Goal: Task Accomplishment & Management: Use online tool/utility

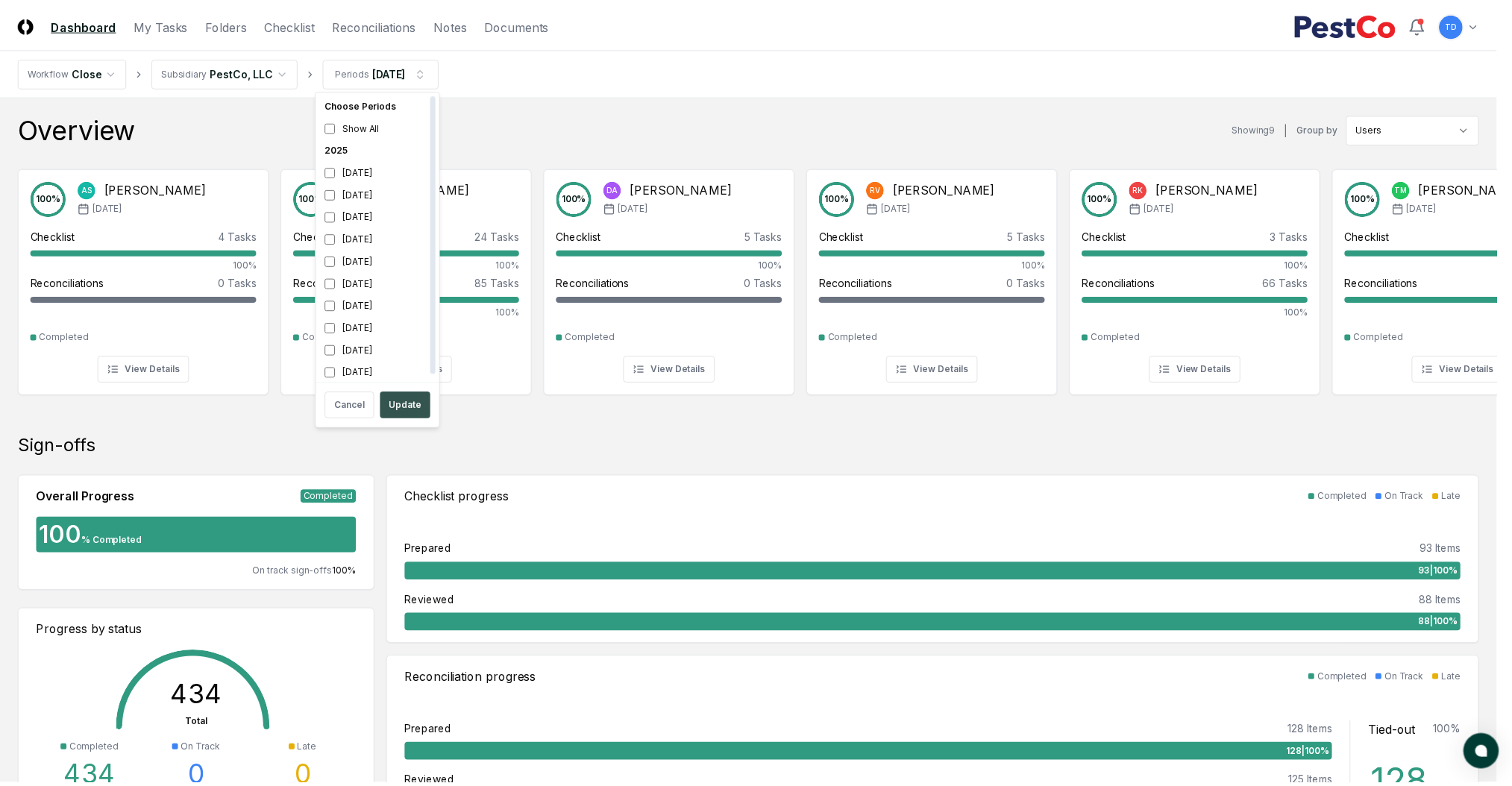
scroll to position [4, 0]
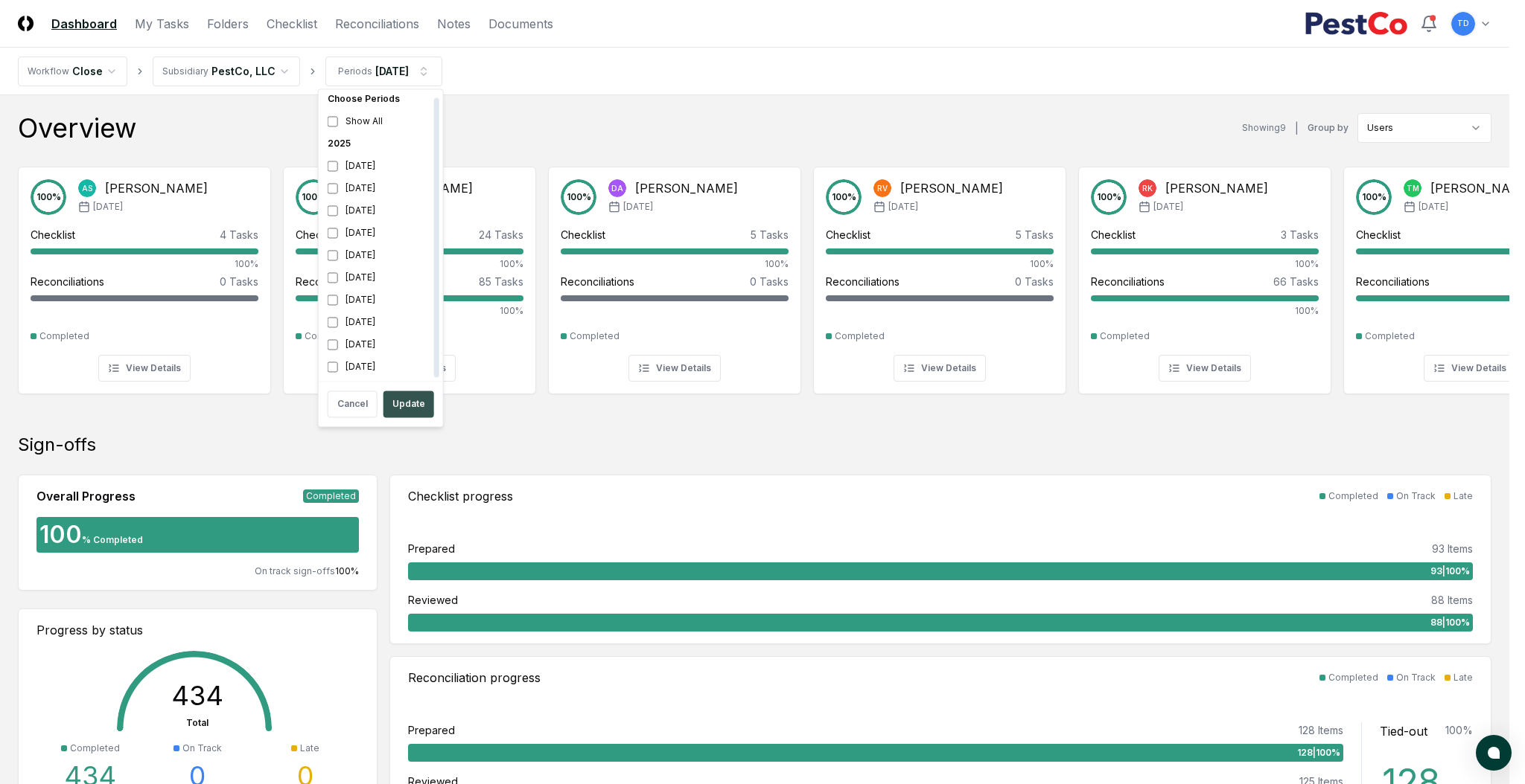
click at [394, 394] on button "Update" at bounding box center [408, 404] width 51 height 27
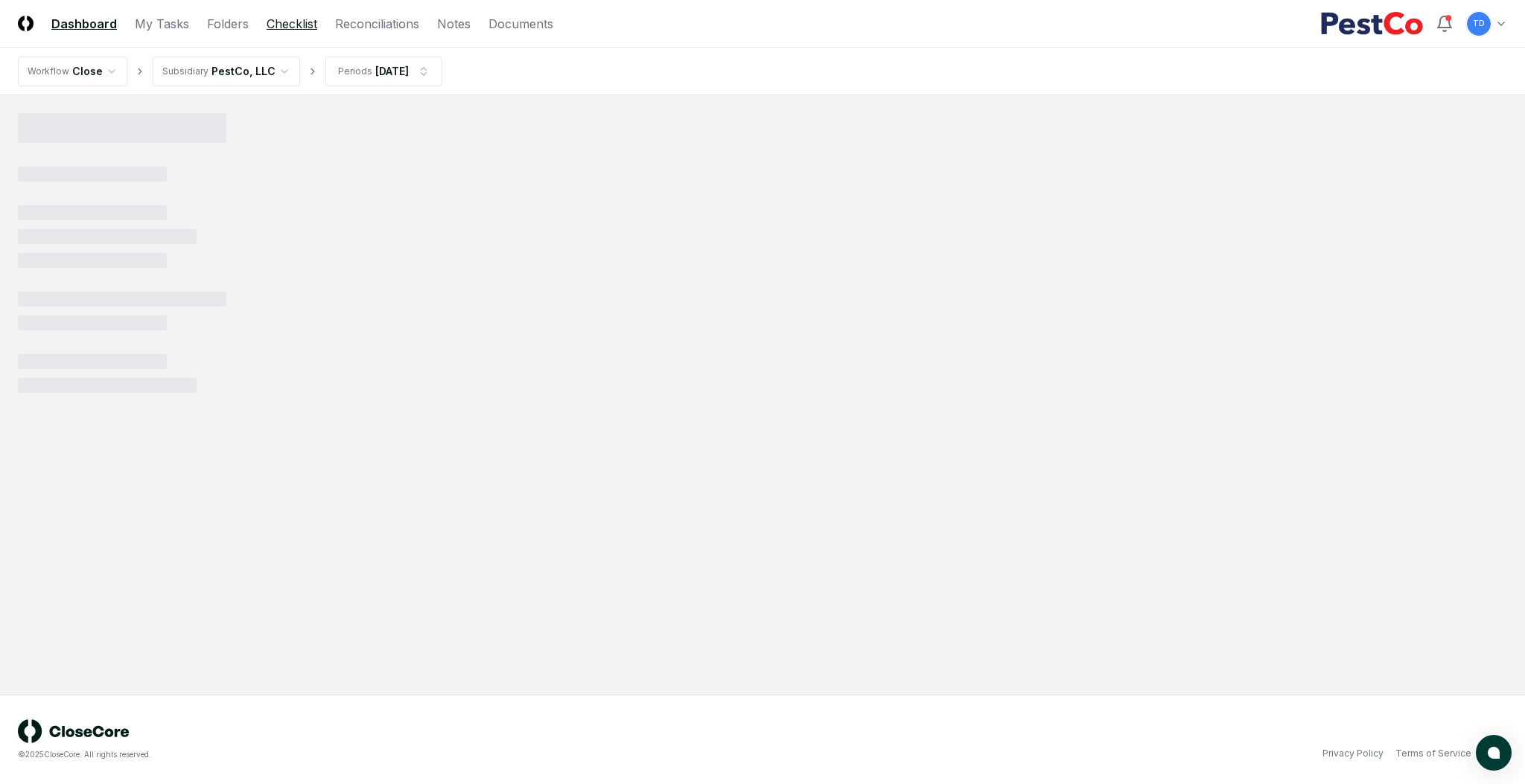
click at [275, 22] on link "Checklist" at bounding box center [292, 24] width 51 height 18
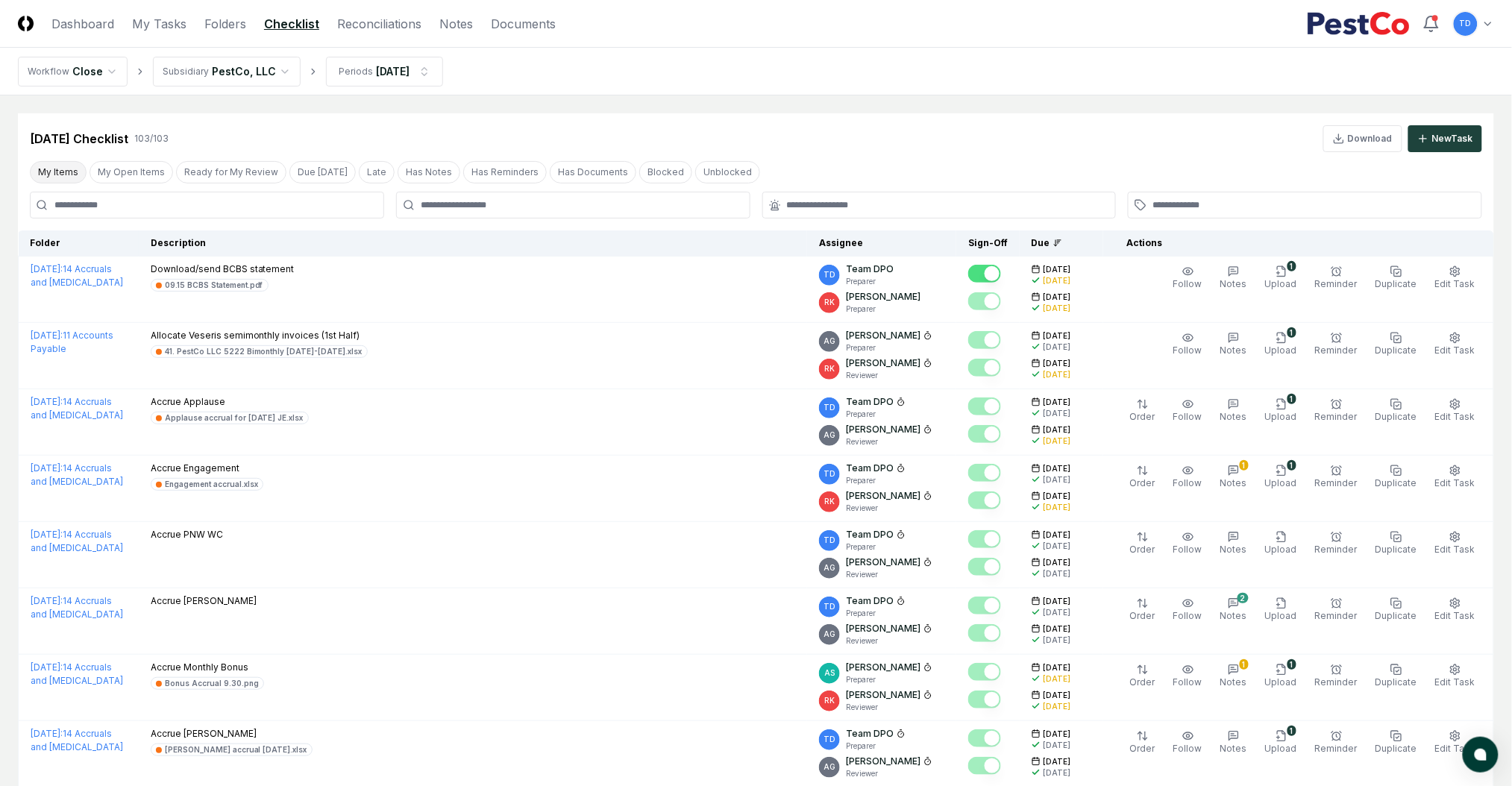
click at [76, 173] on button "My Items" at bounding box center [58, 171] width 57 height 22
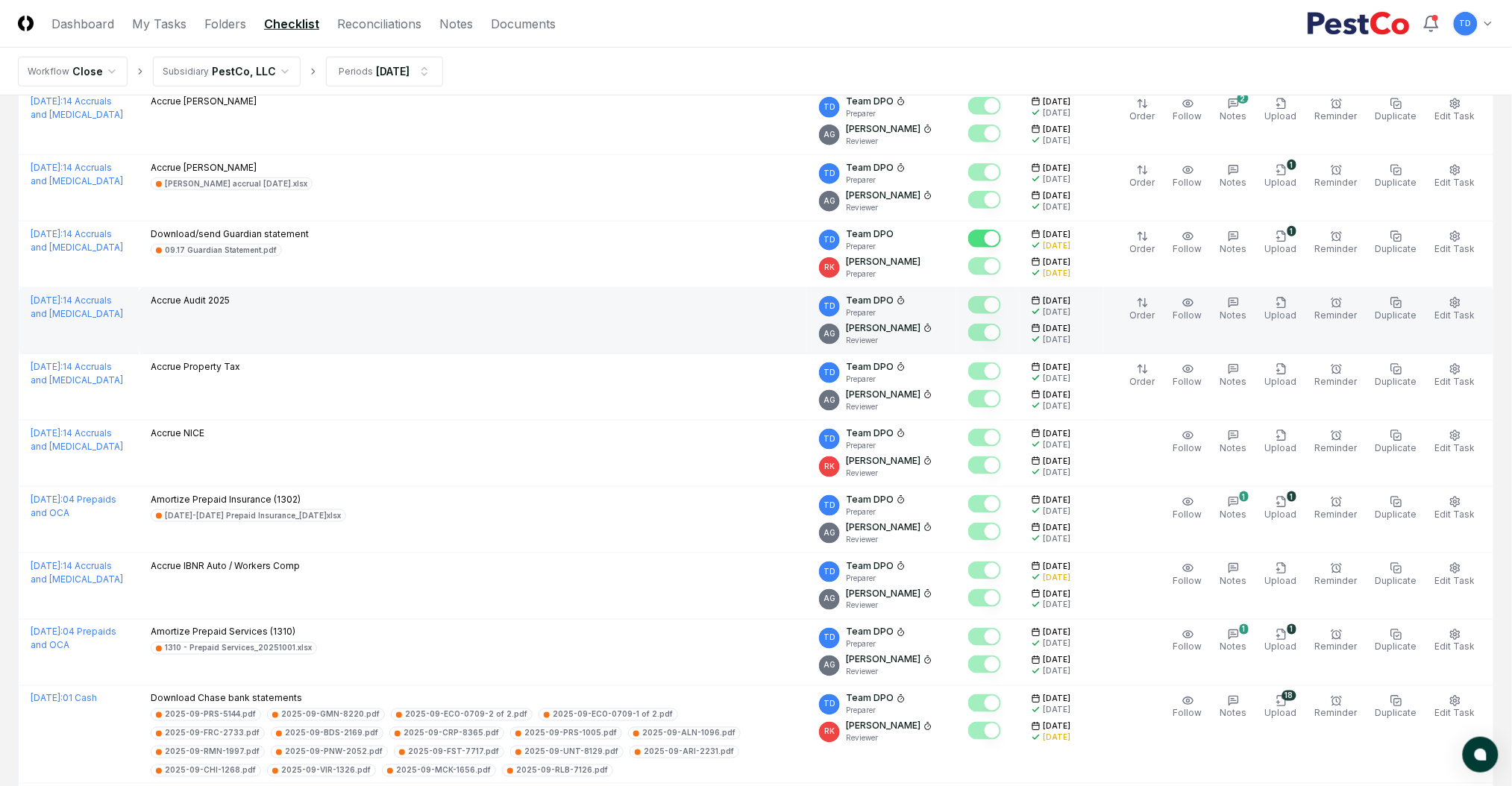
scroll to position [497, 0]
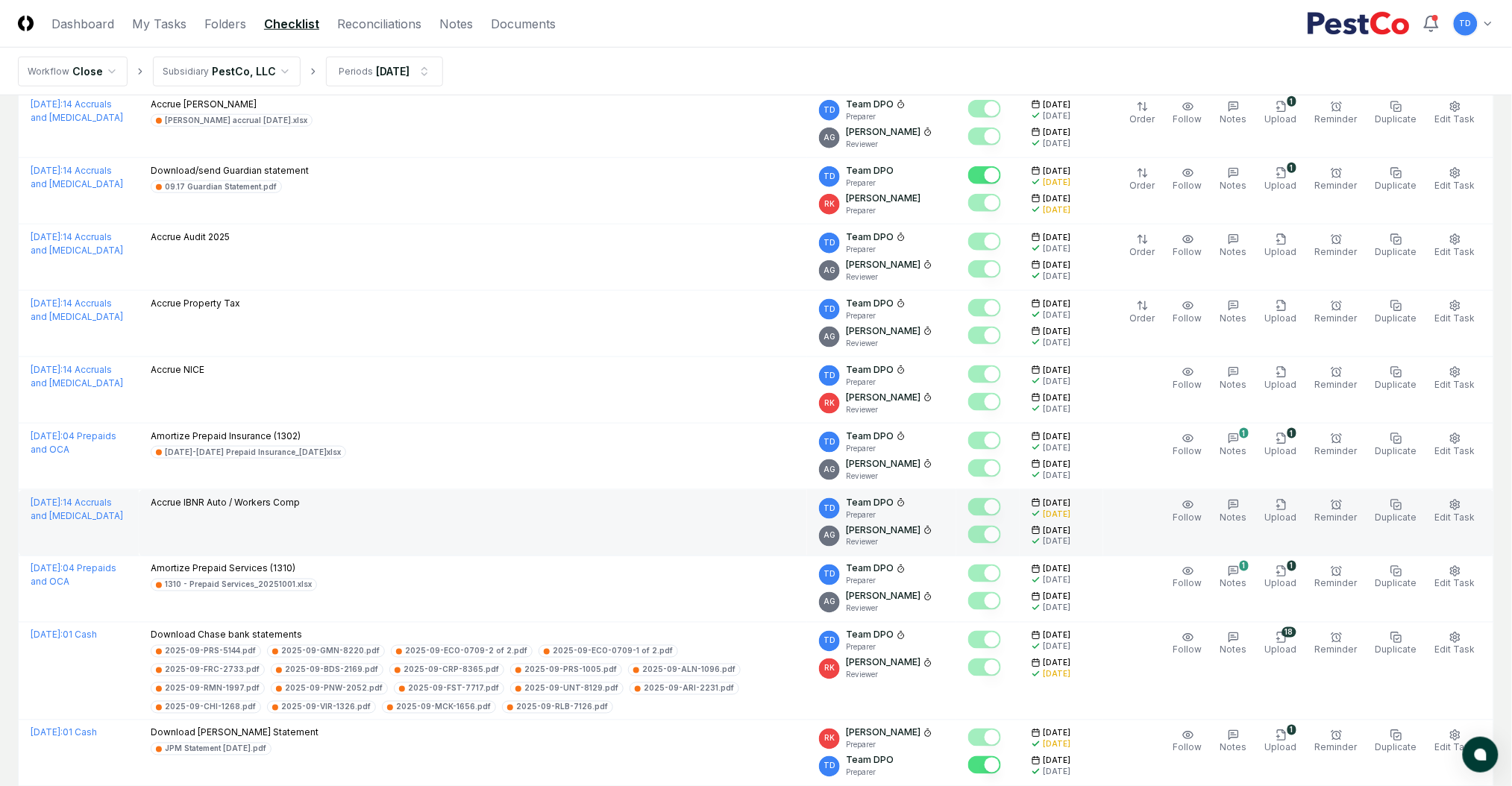
click at [392, 534] on td "Accrue IBNR Auto / Workers Comp" at bounding box center [472, 523] width 668 height 67
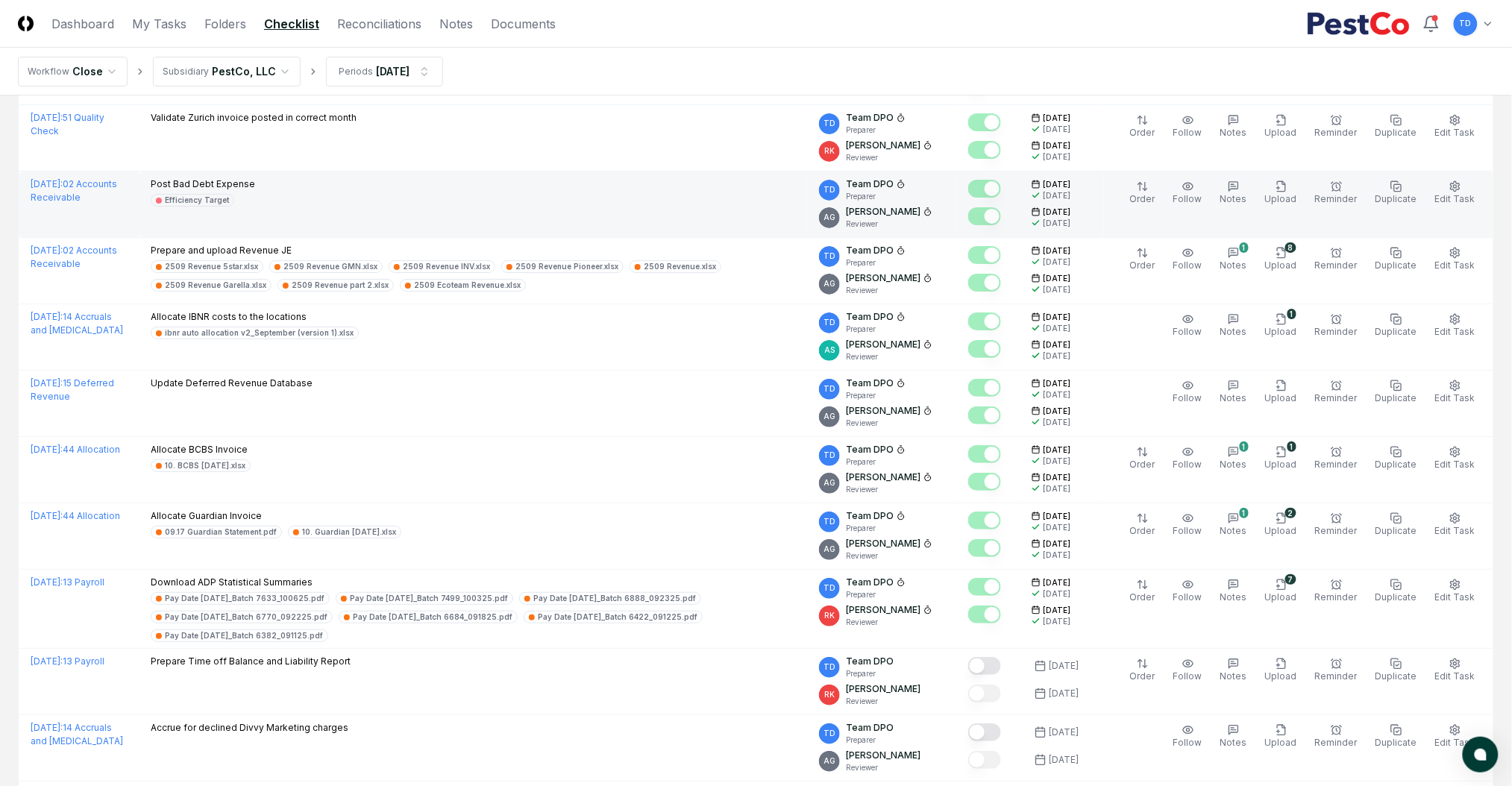
scroll to position [1989, 0]
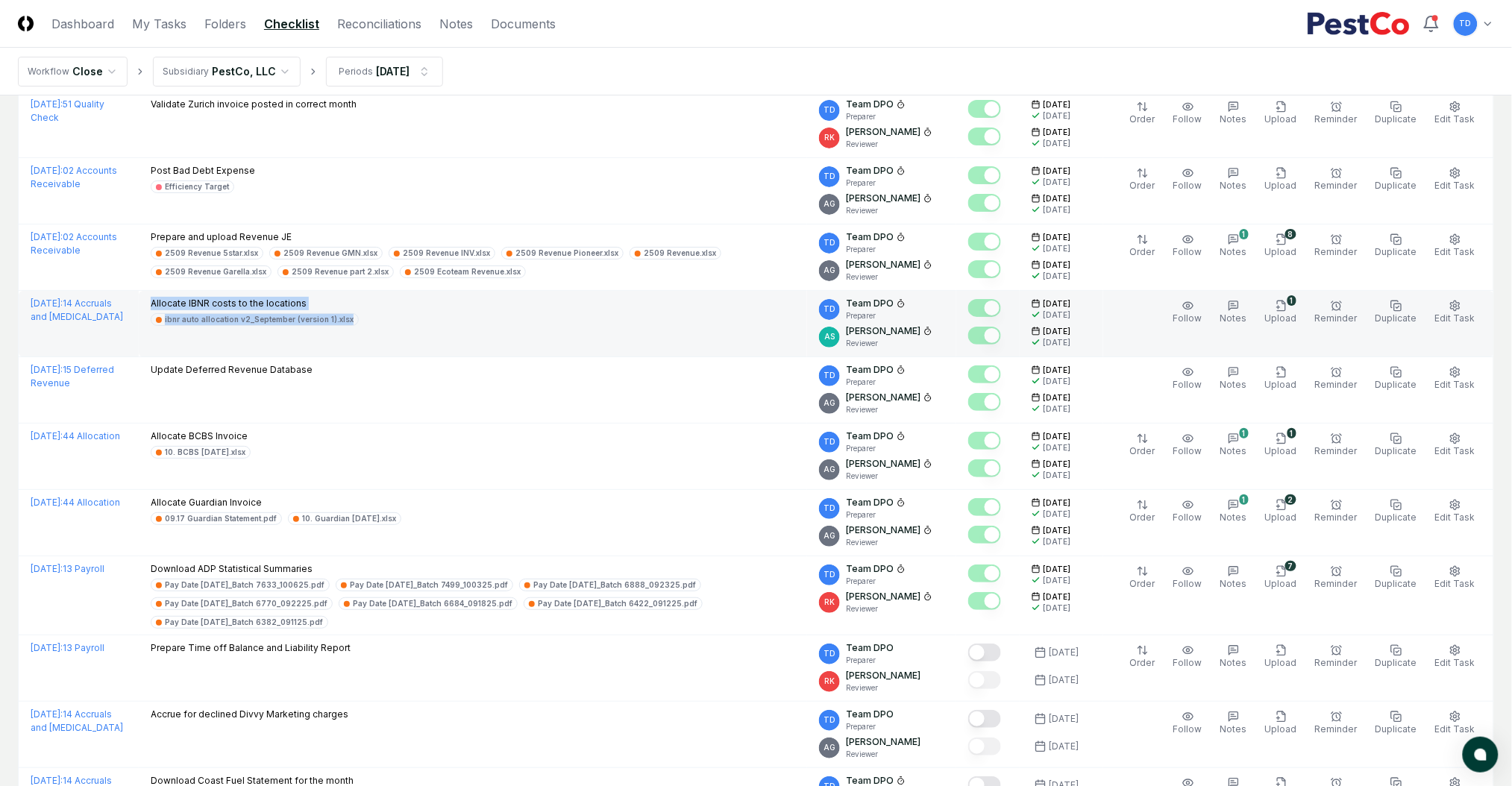
drag, startPoint x: 353, startPoint y: 331, endPoint x: 133, endPoint y: 301, distance: 222.0
click at [139, 301] on td "Allocate IBNR costs to the locations ibnr auto allocation v2_September (version…" at bounding box center [472, 324] width 668 height 67
click at [151, 301] on p "Allocate IBNR costs to the locations" at bounding box center [255, 303] width 208 height 13
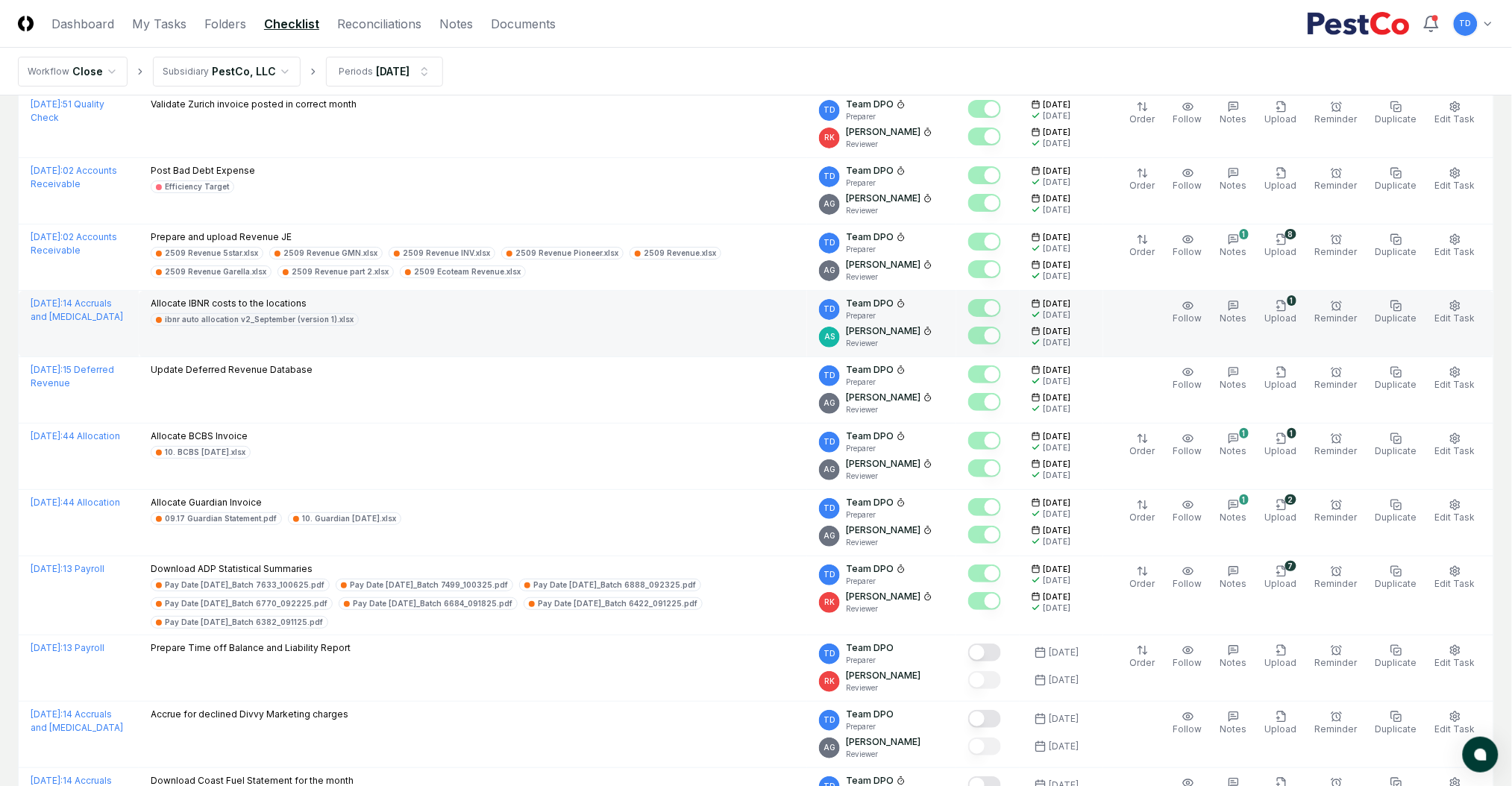
click at [165, 312] on div "Allocate IBNR costs to the locations ibnr auto allocation v2_September (version…" at bounding box center [255, 311] width 208 height 29
click at [174, 306] on p "Allocate IBNR costs to the locations" at bounding box center [255, 303] width 208 height 13
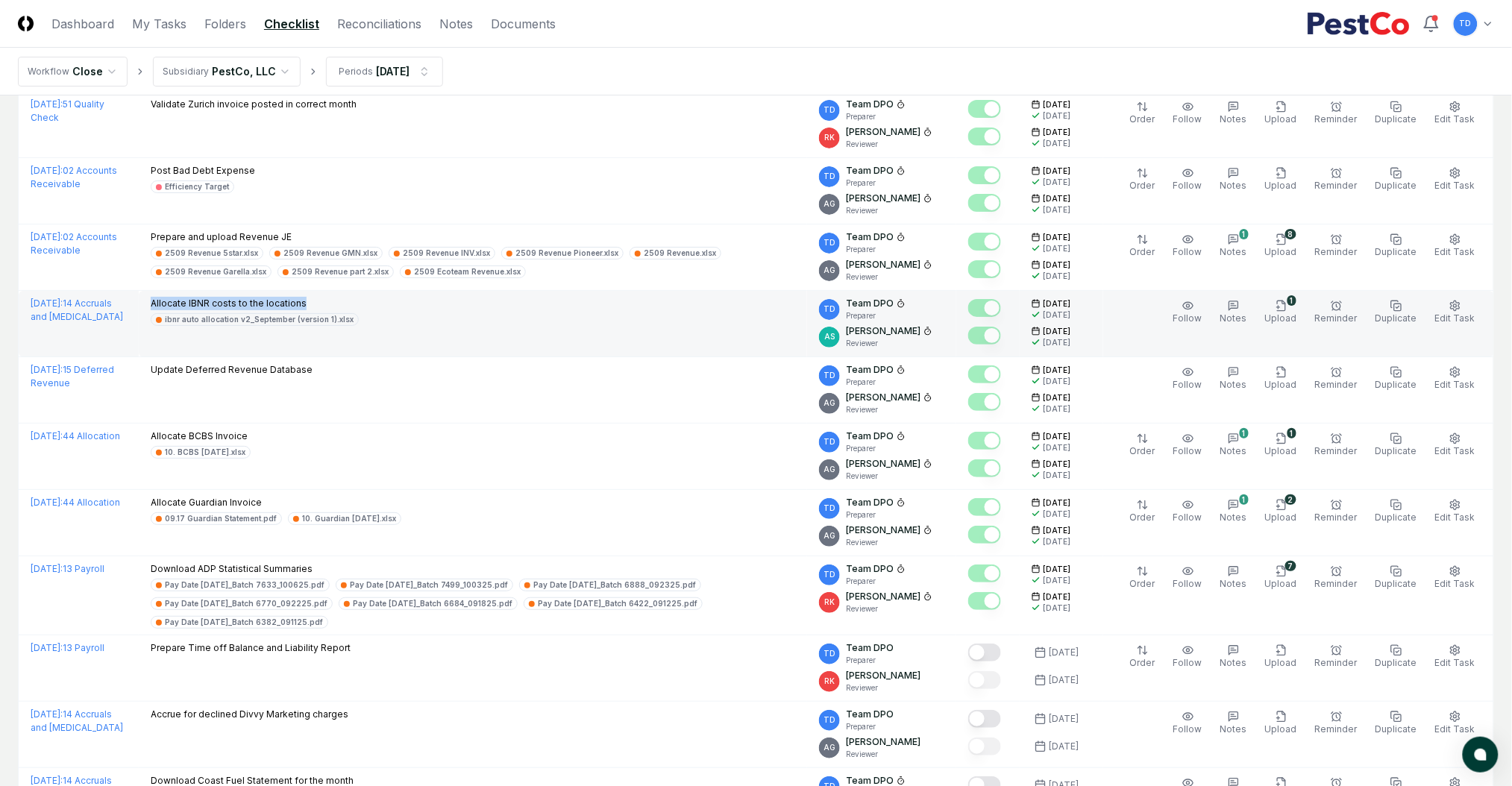
click at [174, 306] on p "Allocate IBNR costs to the locations" at bounding box center [255, 303] width 208 height 13
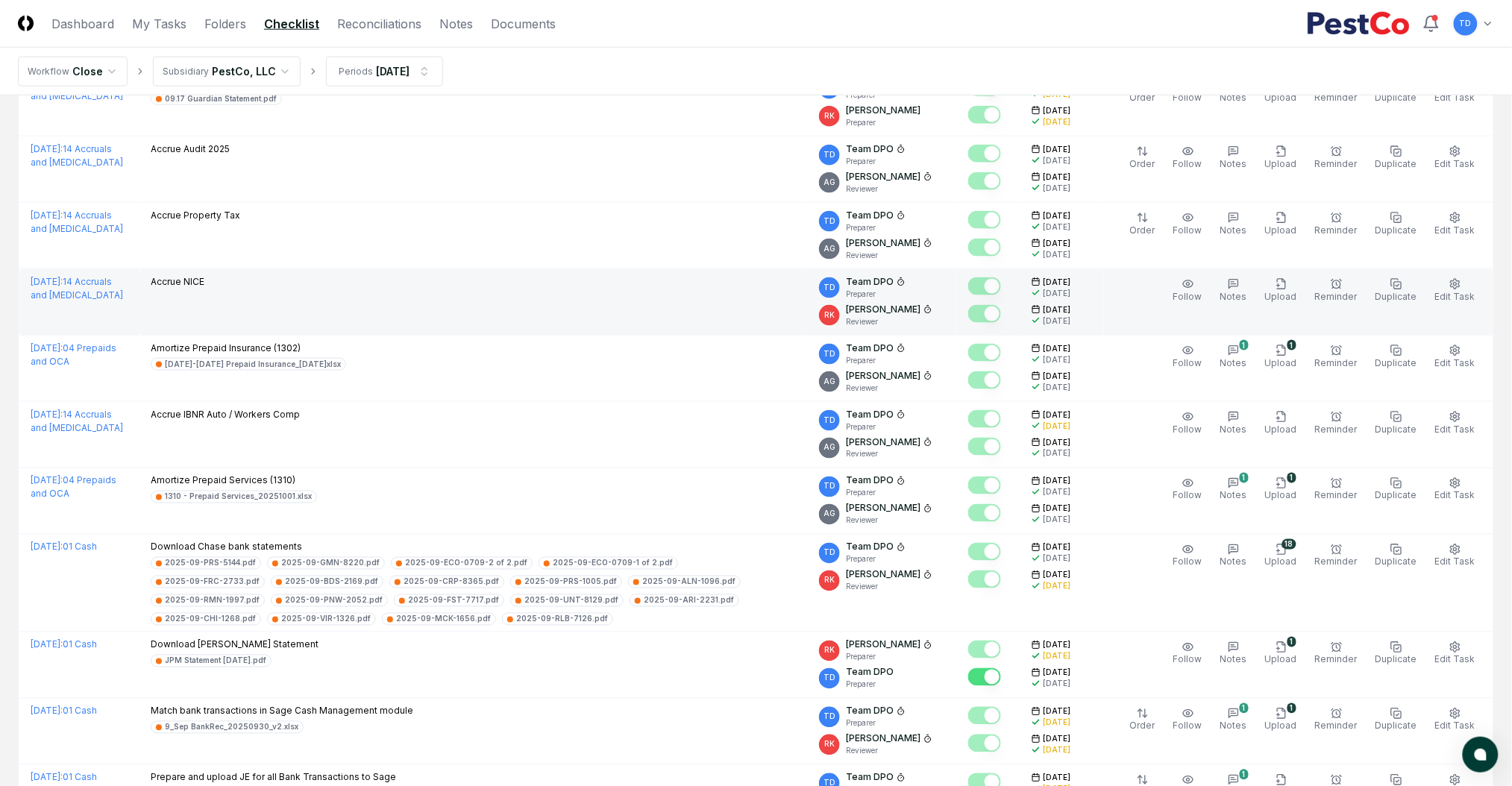
scroll to position [696, 0]
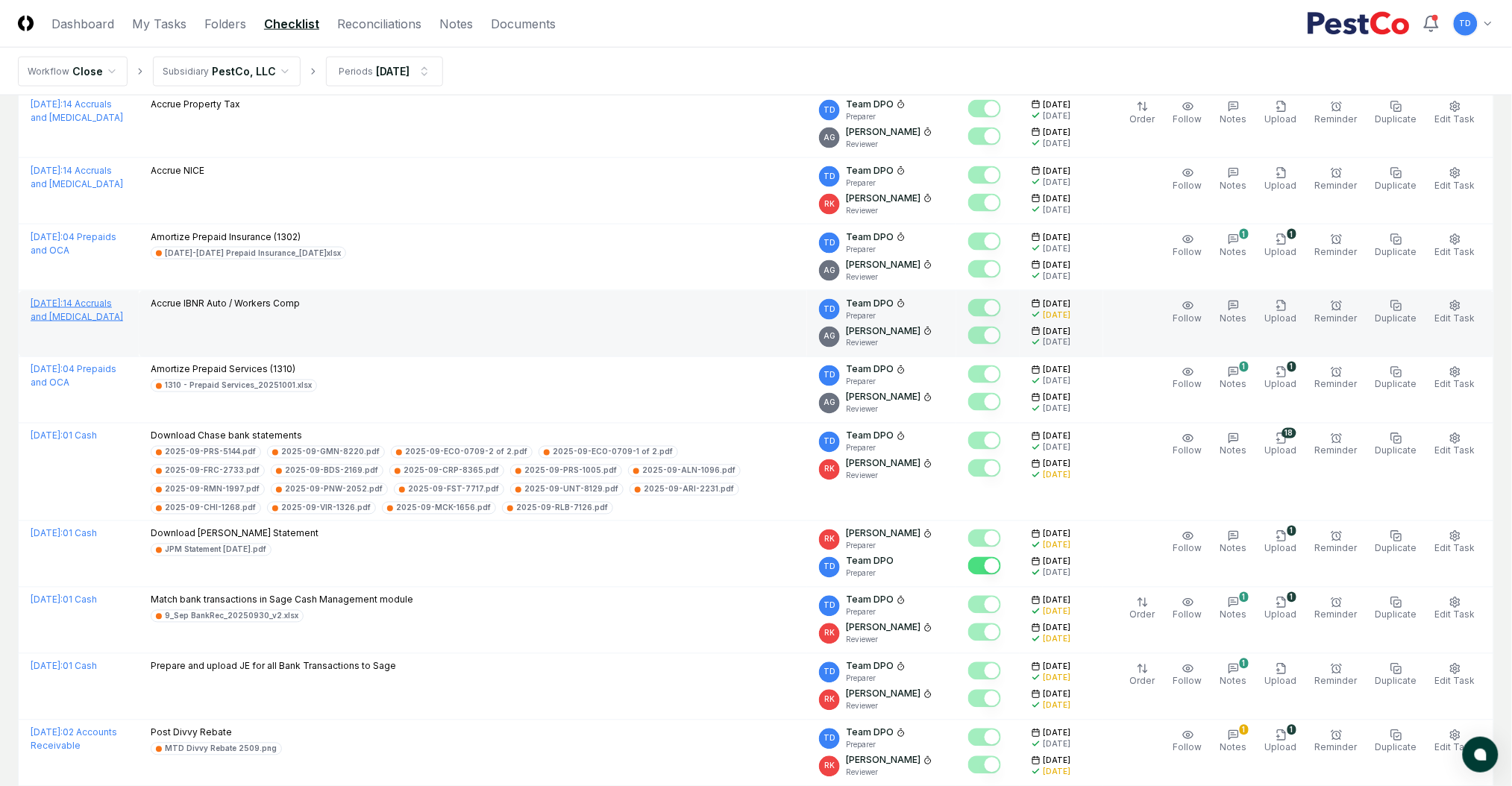
click at [48, 302] on span "[DATE] :" at bounding box center [47, 303] width 32 height 11
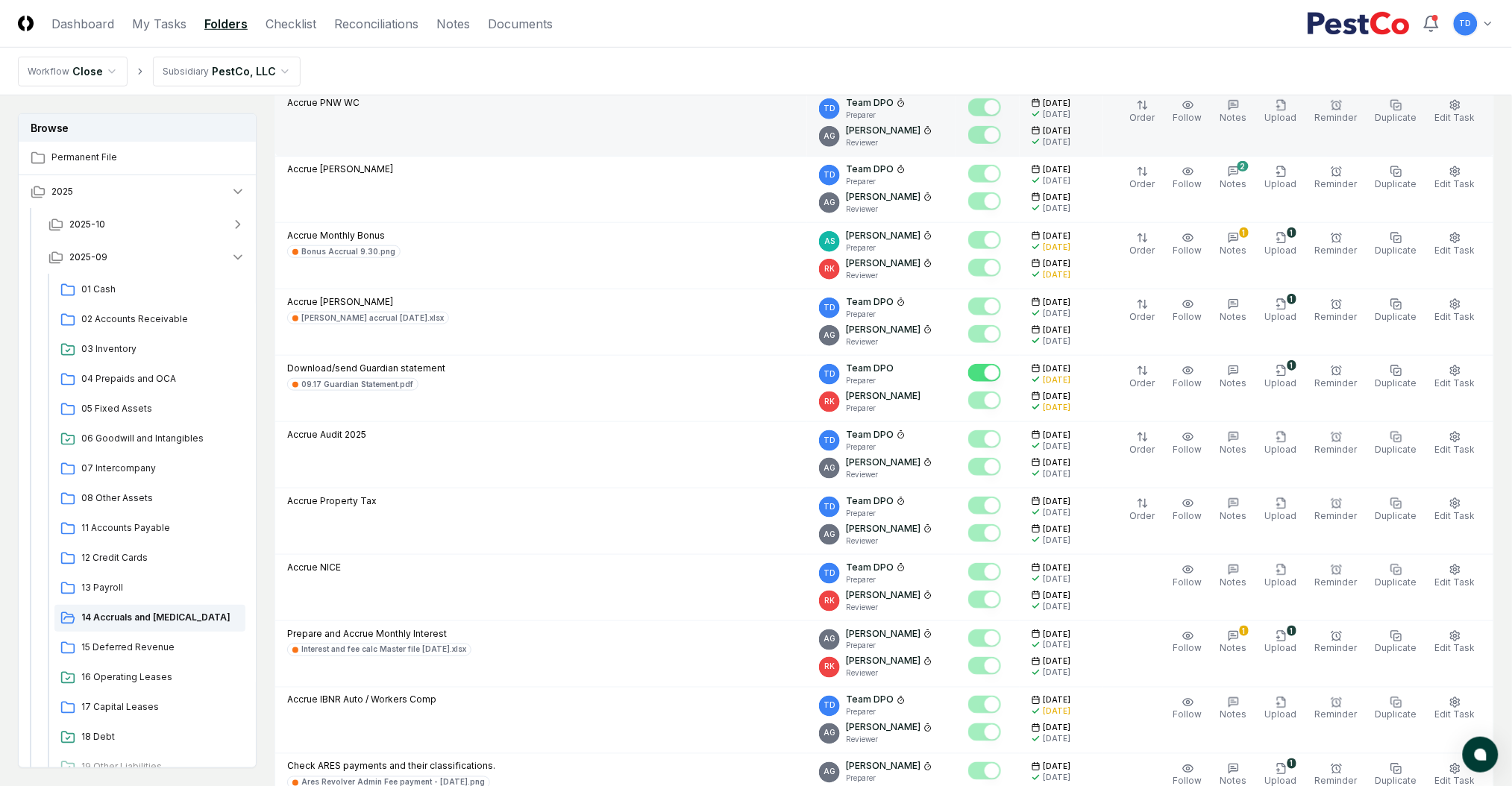
scroll to position [597, 0]
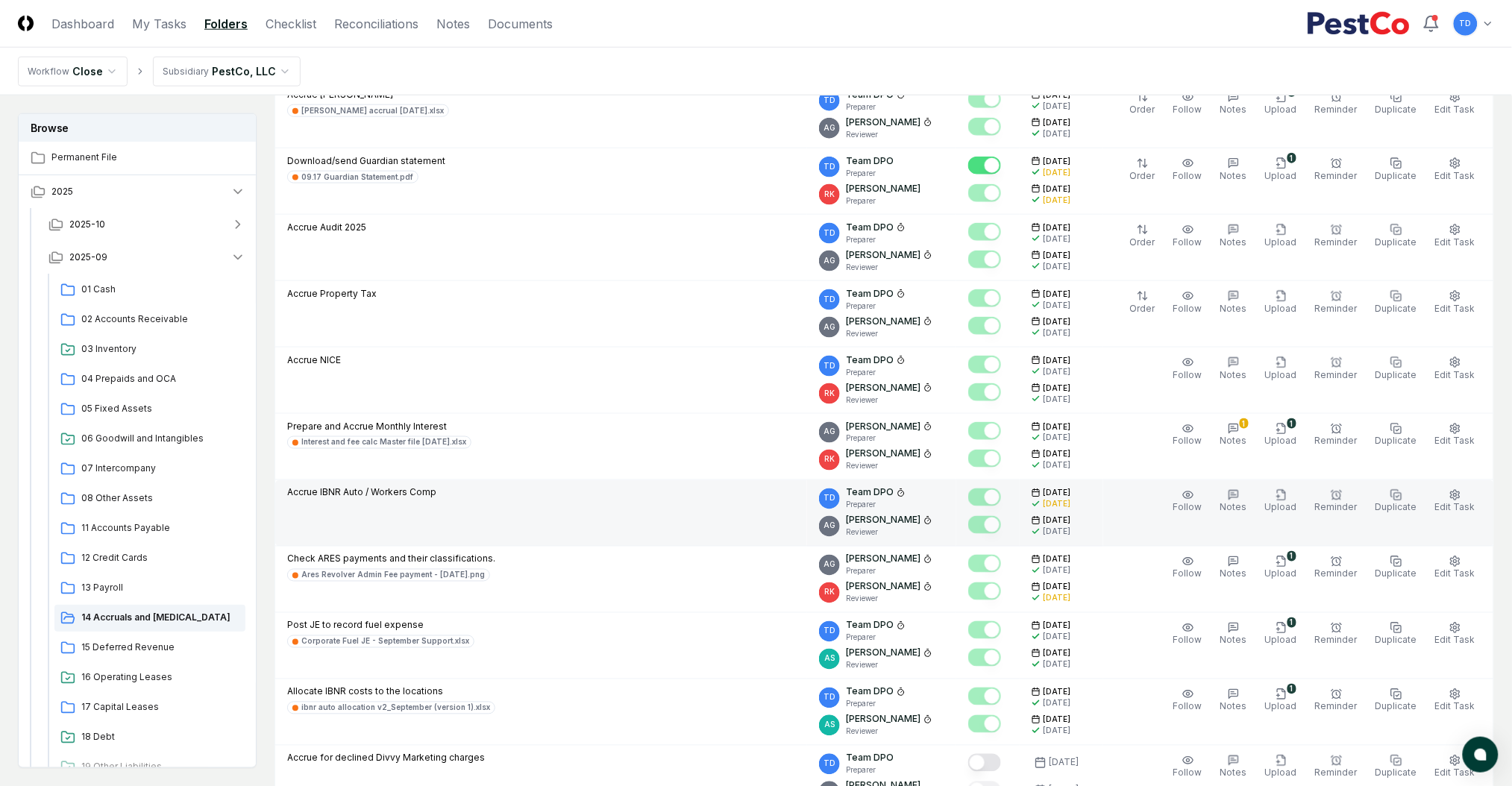
click at [896, 494] on icon at bounding box center [901, 493] width 9 height 9
click at [1145, 501] on button "Edit Task" at bounding box center [1455, 502] width 47 height 32
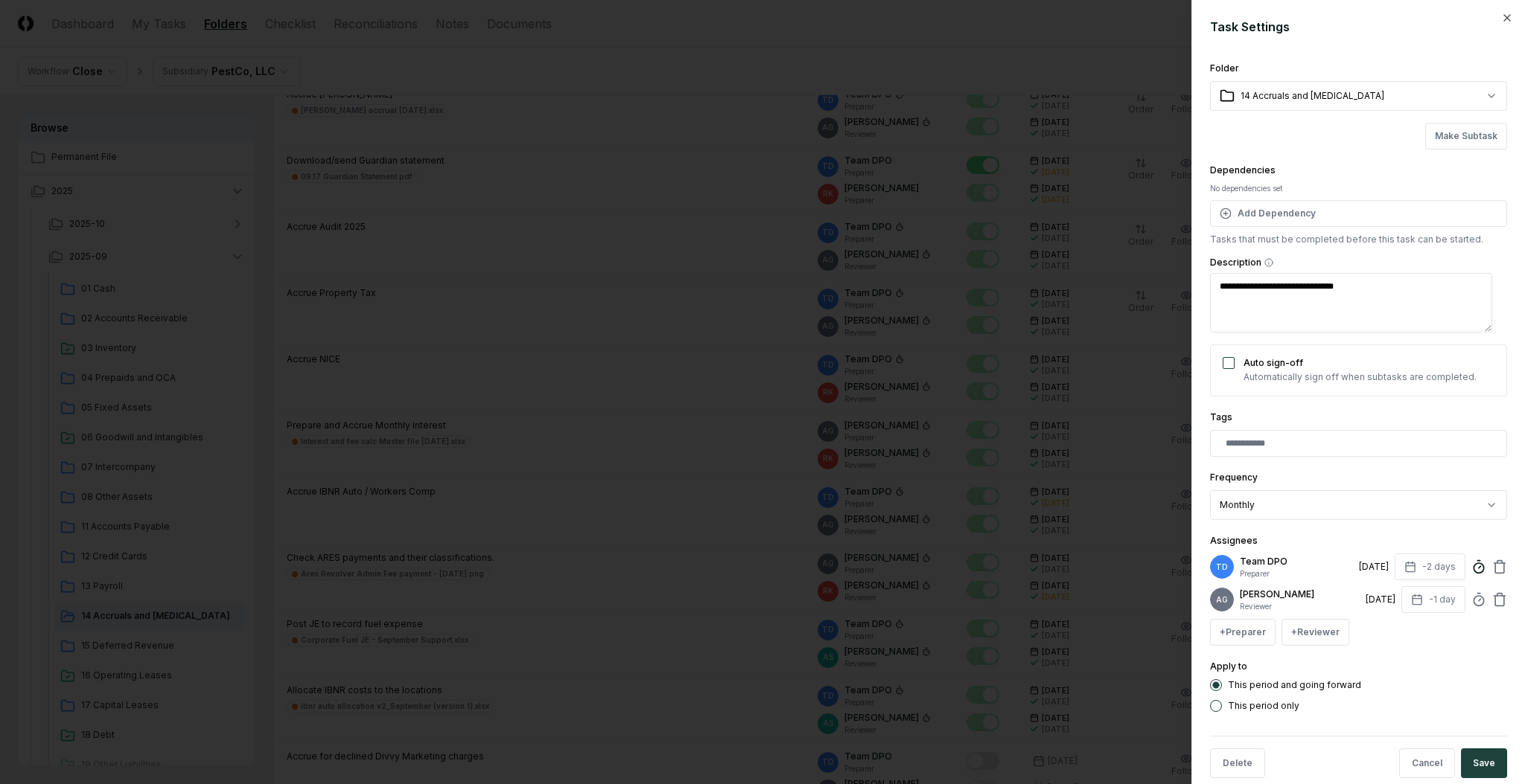
click at [1143, 569] on icon at bounding box center [1478, 567] width 15 height 15
type textarea "*"
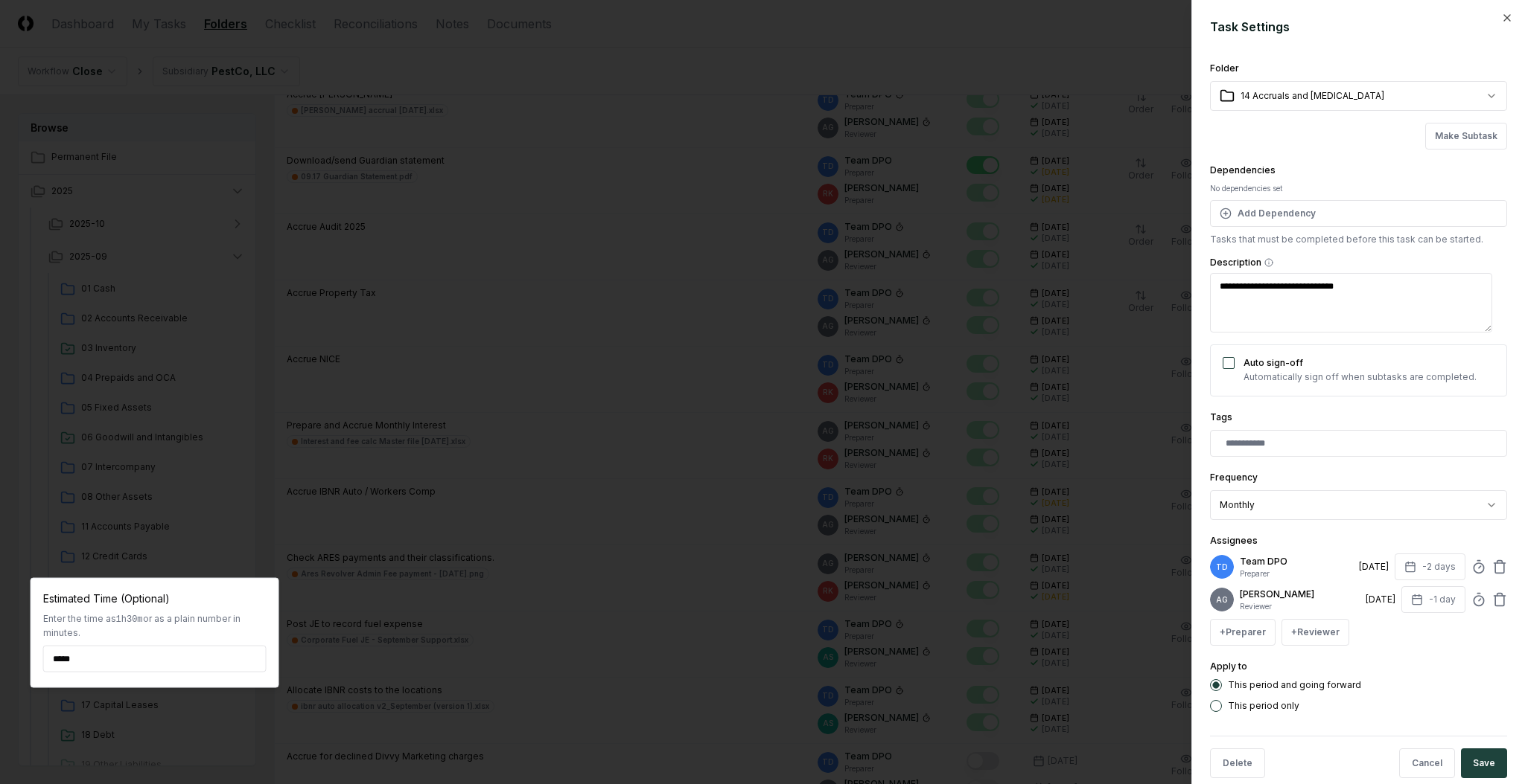
click at [1143, 532] on div at bounding box center [762, 392] width 1525 height 784
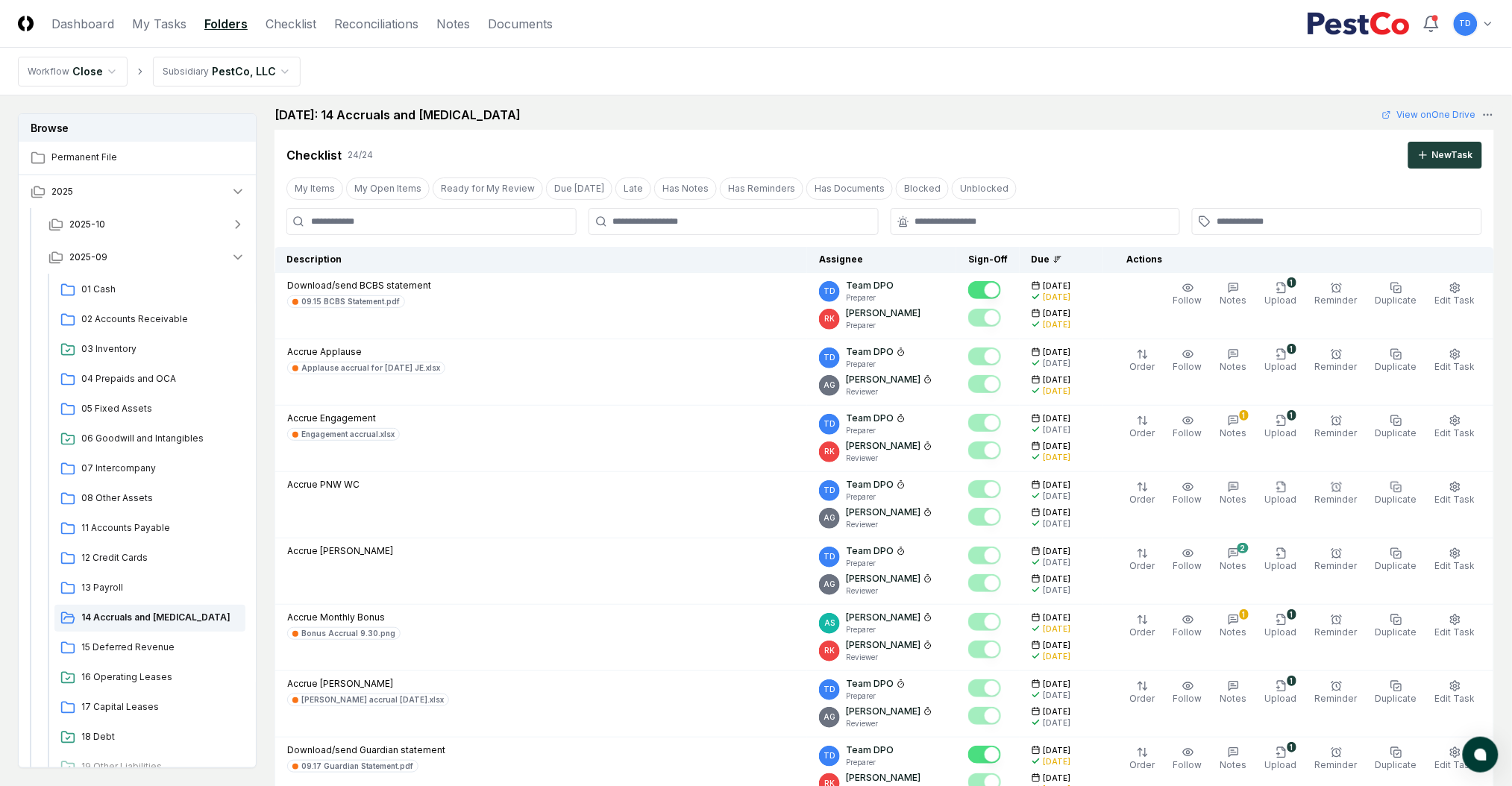
scroll to position [0, 0]
